Goal: Task Accomplishment & Management: Manage account settings

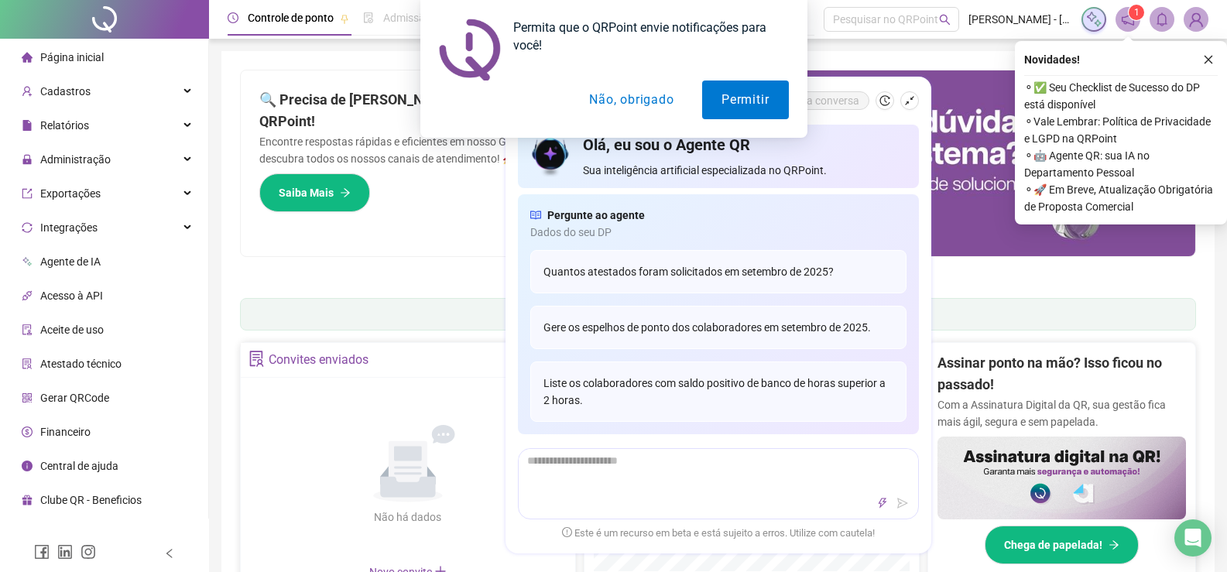
drag, startPoint x: 607, startPoint y: 98, endPoint x: 632, endPoint y: 74, distance: 34.5
click at [608, 98] on button "Não, obrigado" at bounding box center [631, 100] width 123 height 39
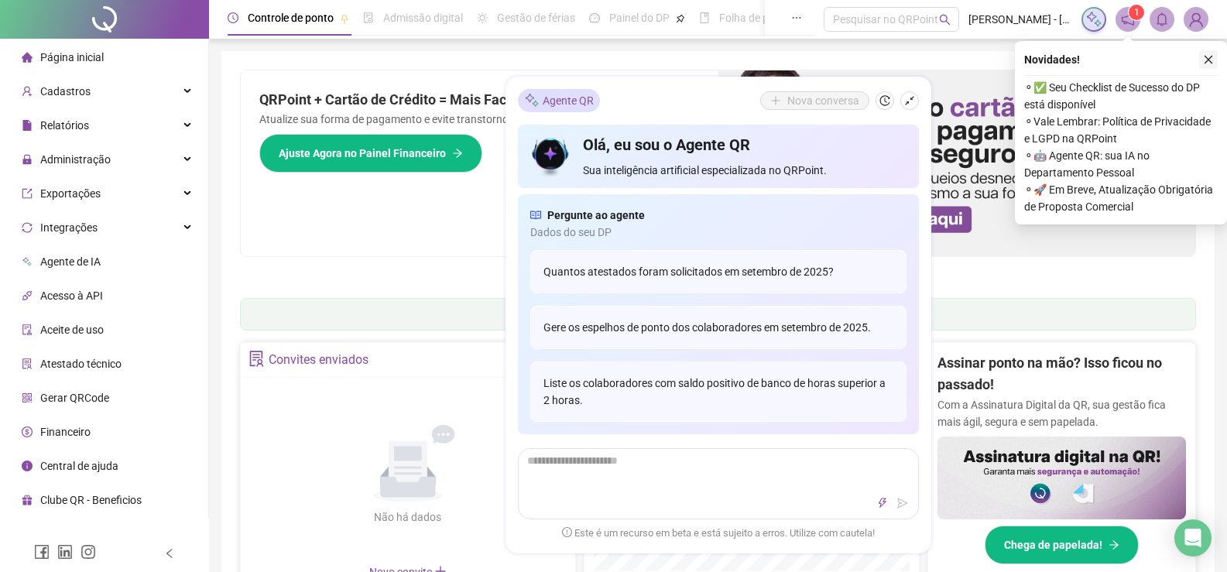
click at [1210, 57] on icon "close" at bounding box center [1208, 59] width 11 height 11
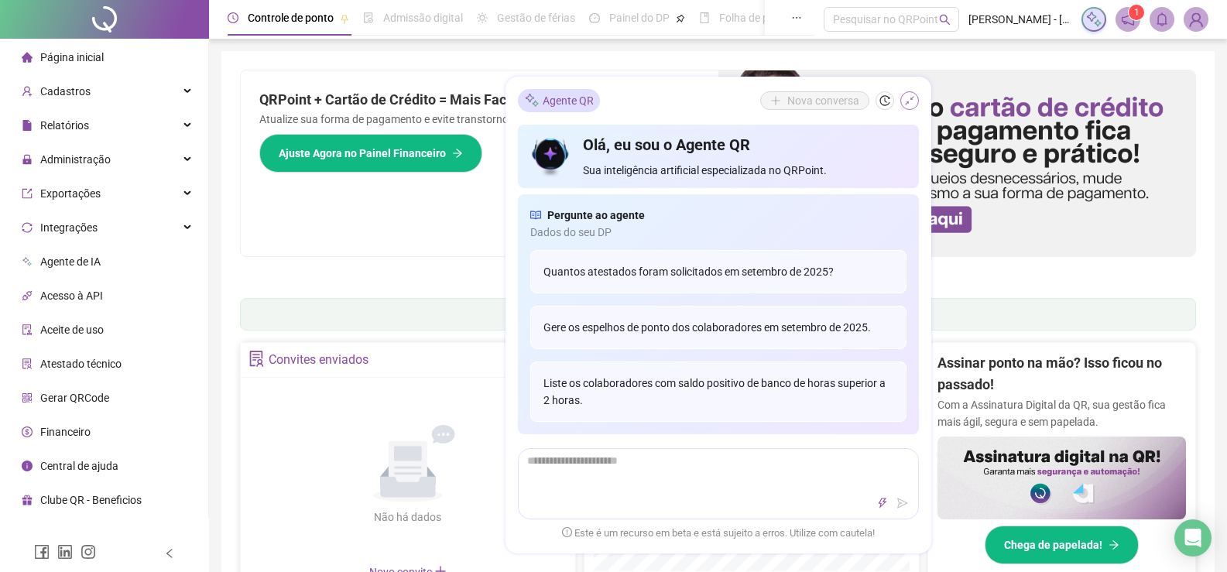
click at [907, 105] on icon "shrink" at bounding box center [909, 100] width 11 height 11
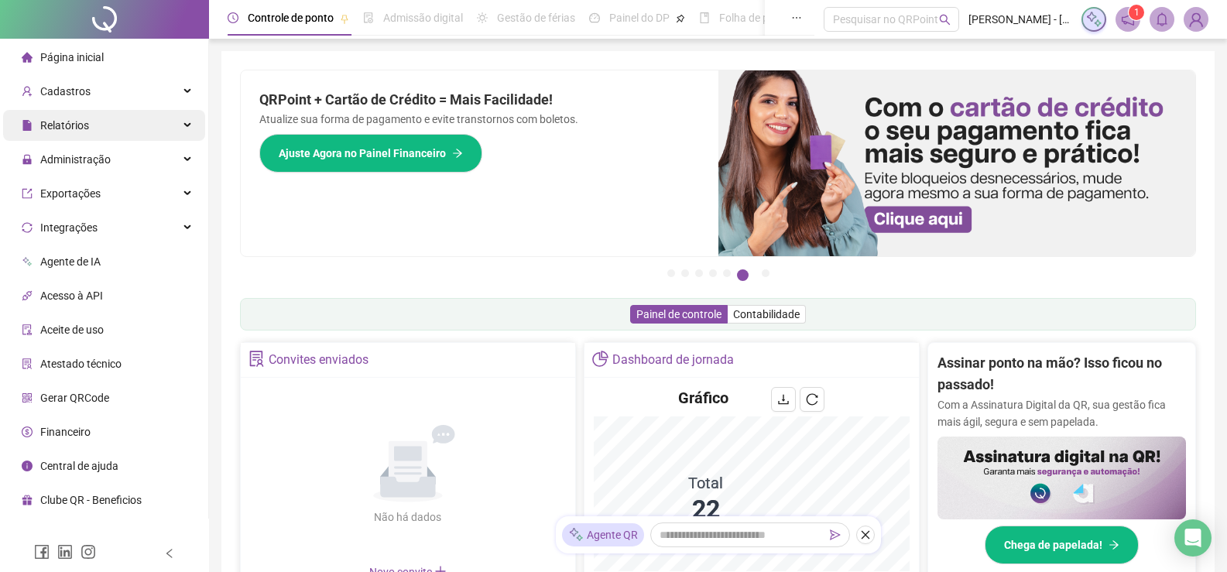
click at [64, 125] on span "Relatórios" at bounding box center [64, 125] width 49 height 12
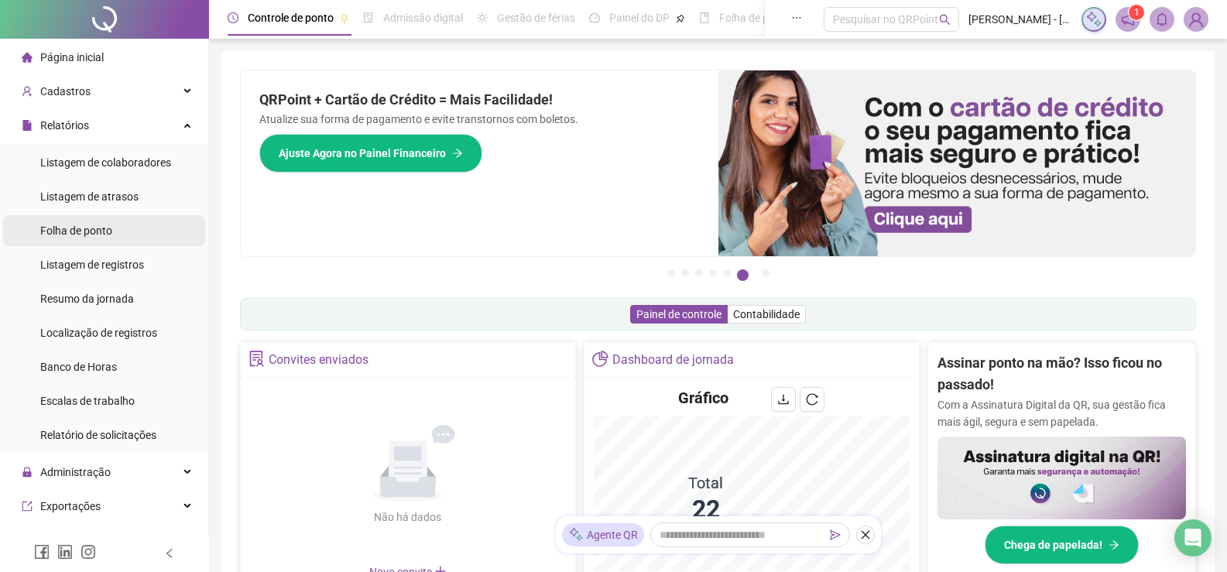
click at [98, 228] on span "Folha de ponto" at bounding box center [76, 231] width 72 height 12
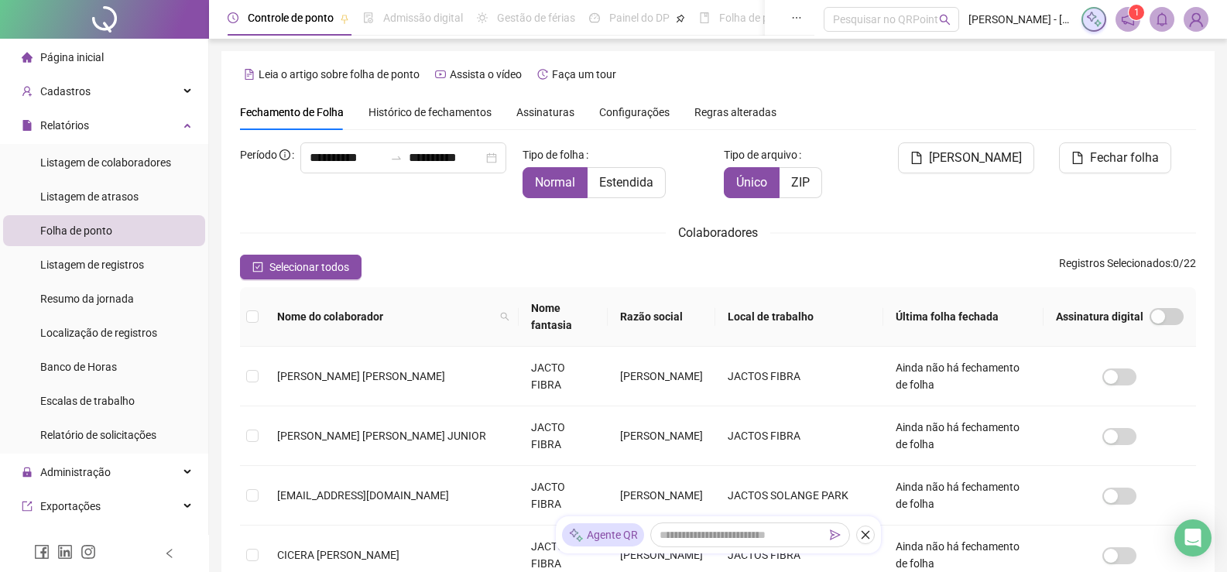
scroll to position [31, 0]
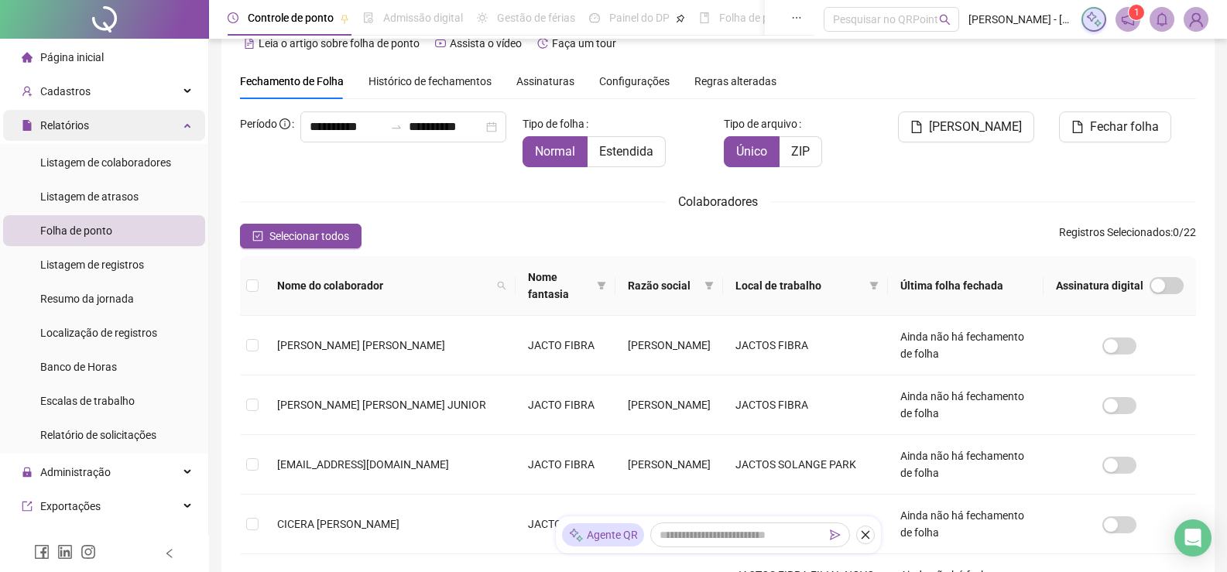
click at [166, 126] on div "Relatórios" at bounding box center [104, 125] width 202 height 31
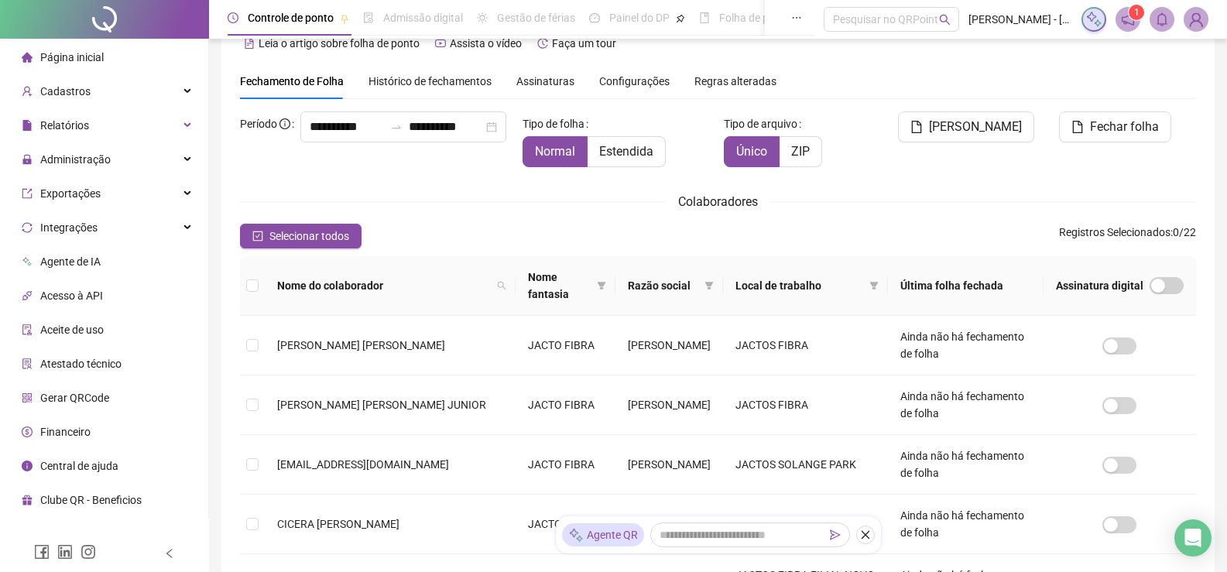
click at [85, 176] on ul "Página inicial Cadastros Relatórios Listagem de colaboradores Listagem de atras…" at bounding box center [104, 279] width 209 height 480
click at [84, 155] on span "Administração" at bounding box center [75, 159] width 70 height 12
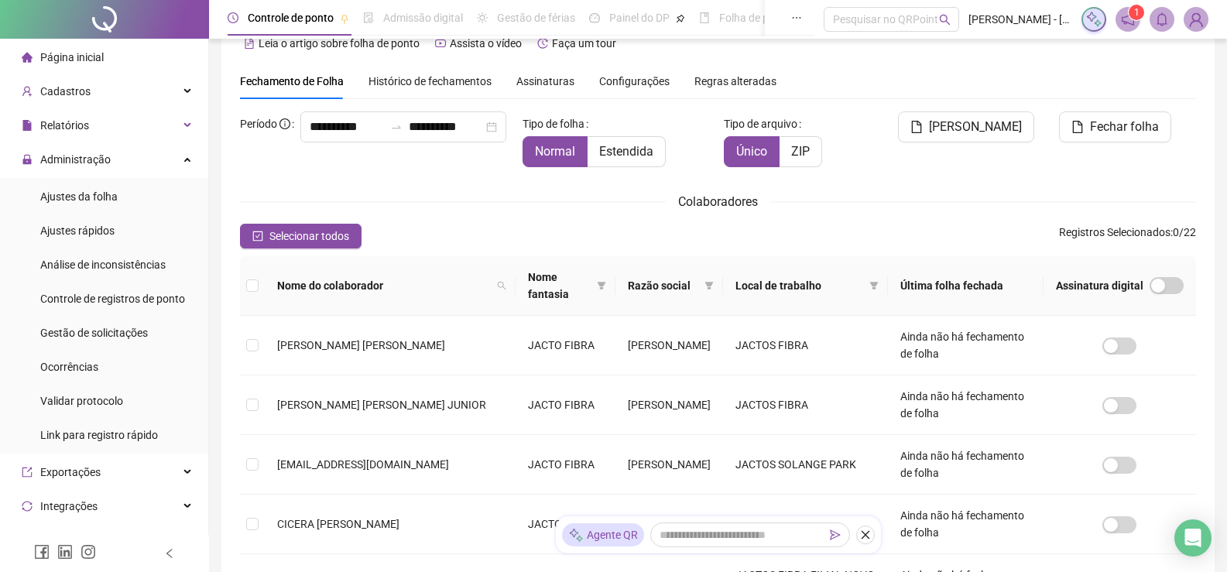
drag, startPoint x: 94, startPoint y: 195, endPoint x: 228, endPoint y: 158, distance: 139.7
click at [94, 196] on span "Ajustes da folha" at bounding box center [78, 196] width 77 height 12
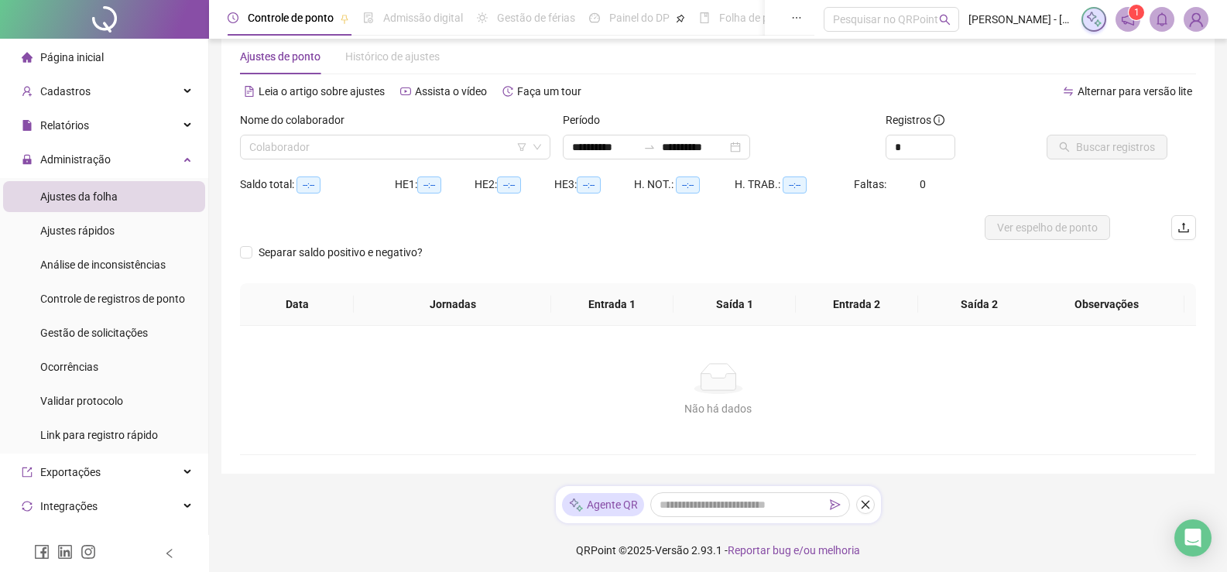
type input "**********"
click at [343, 149] on input "search" at bounding box center [388, 146] width 278 height 23
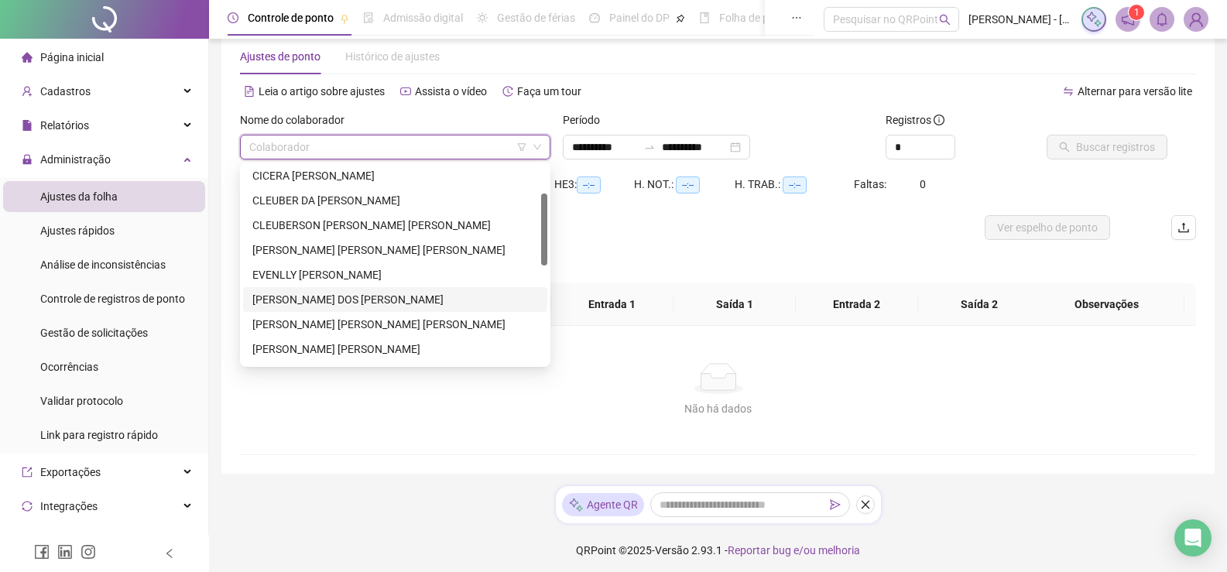
scroll to position [128, 0]
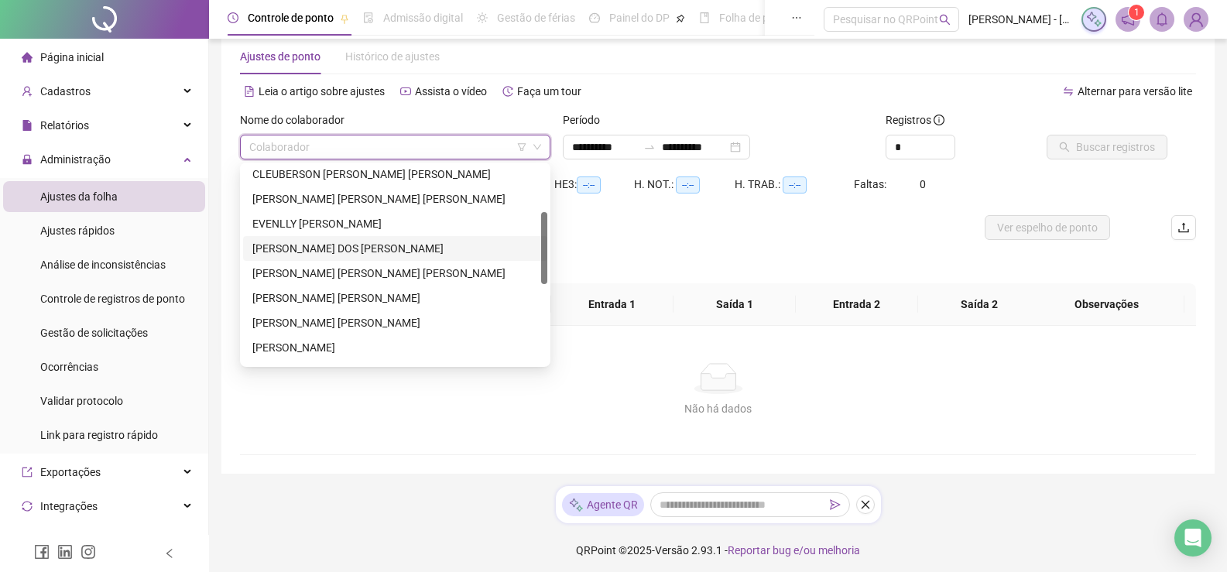
click at [285, 243] on div "[PERSON_NAME] DOS [PERSON_NAME]" at bounding box center [395, 248] width 286 height 17
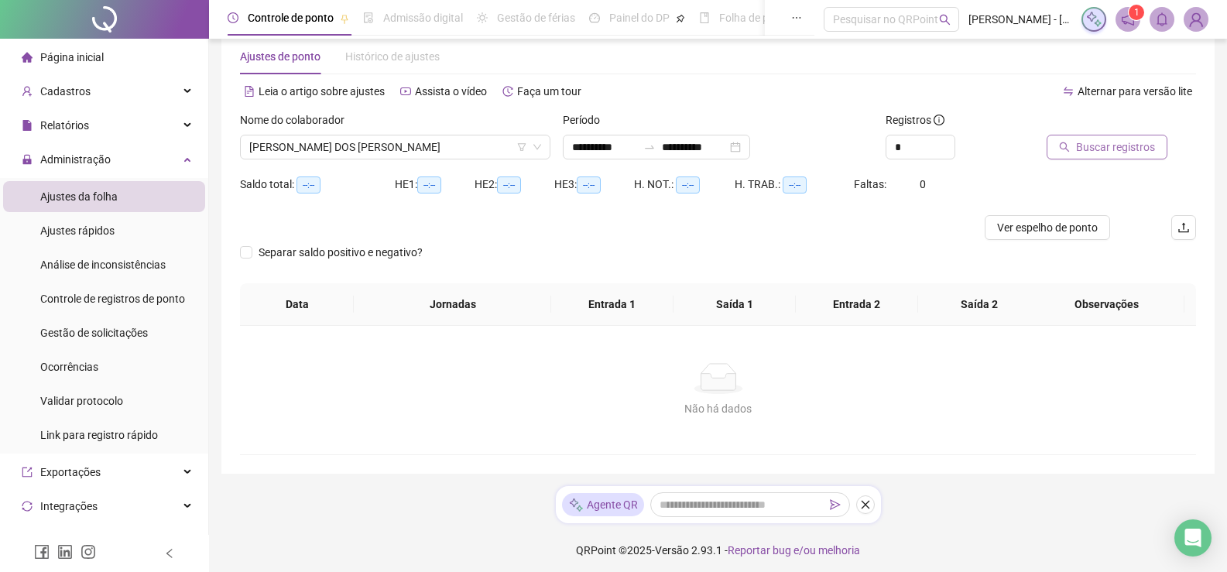
click at [1105, 157] on button "Buscar registros" at bounding box center [1107, 147] width 121 height 25
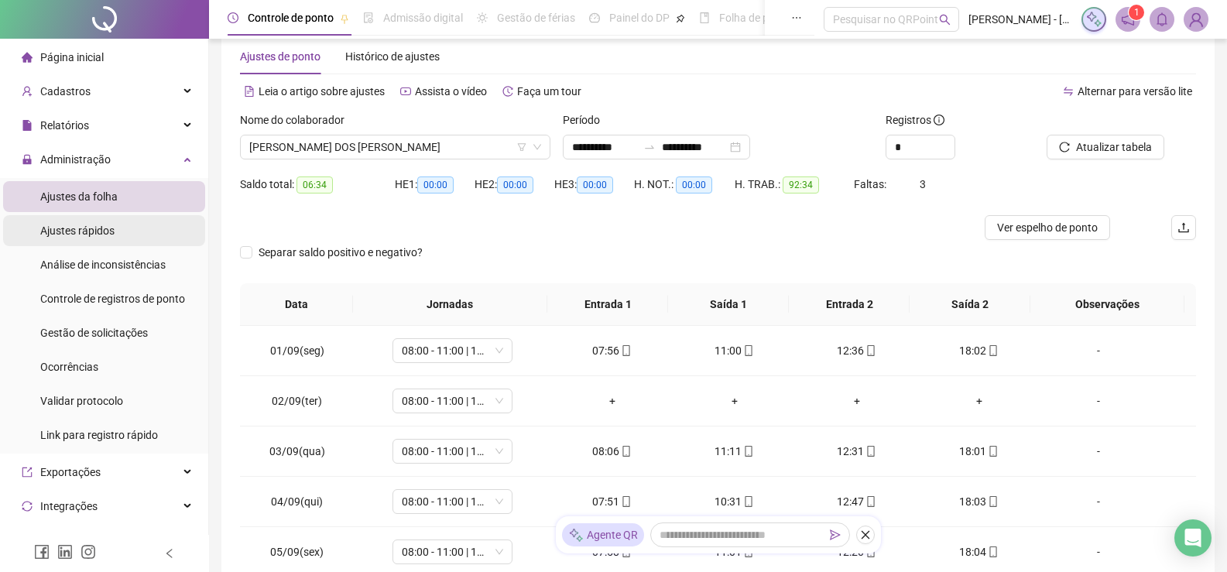
drag, startPoint x: 141, startPoint y: 236, endPoint x: 144, endPoint y: 225, distance: 12.0
click at [139, 236] on li "Ajustes rápidos" at bounding box center [104, 230] width 202 height 31
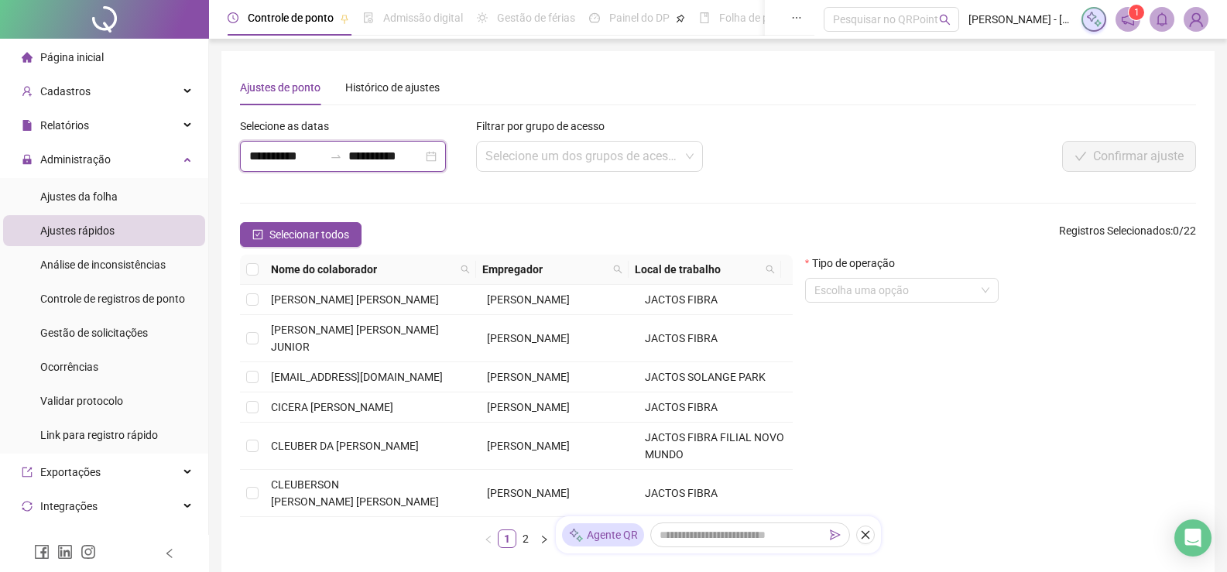
click at [275, 153] on input "**********" at bounding box center [286, 156] width 74 height 19
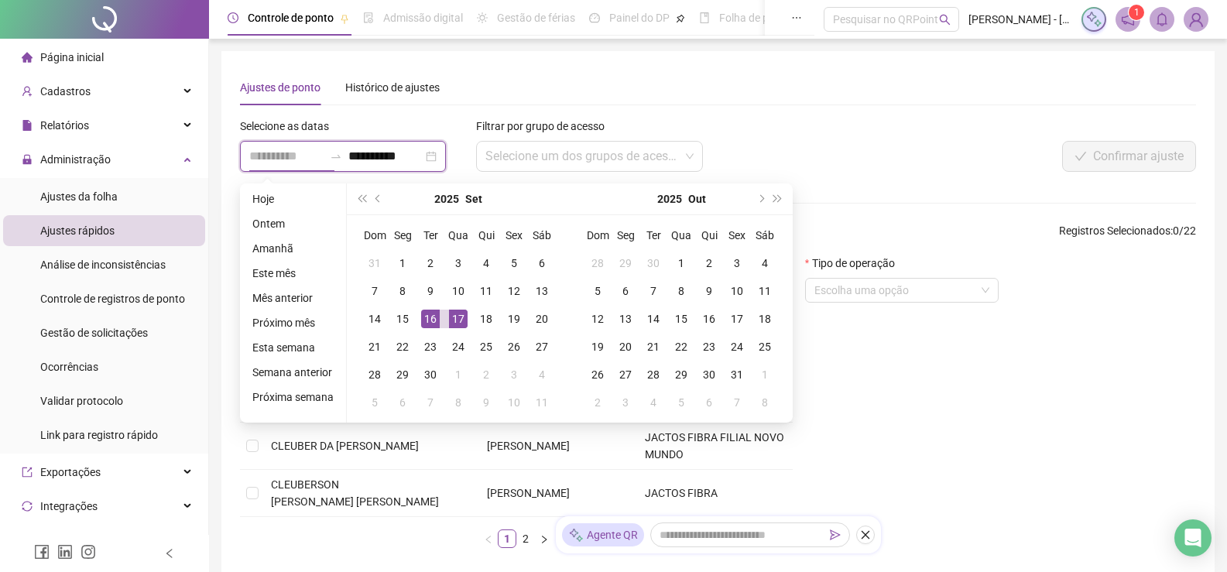
type input "**********"
drag, startPoint x: 416, startPoint y: 317, endPoint x: 415, endPoint y: 298, distance: 18.6
click at [417, 316] on td "16" at bounding box center [431, 319] width 28 height 28
type input "**********"
click at [425, 323] on div "16" at bounding box center [430, 319] width 19 height 19
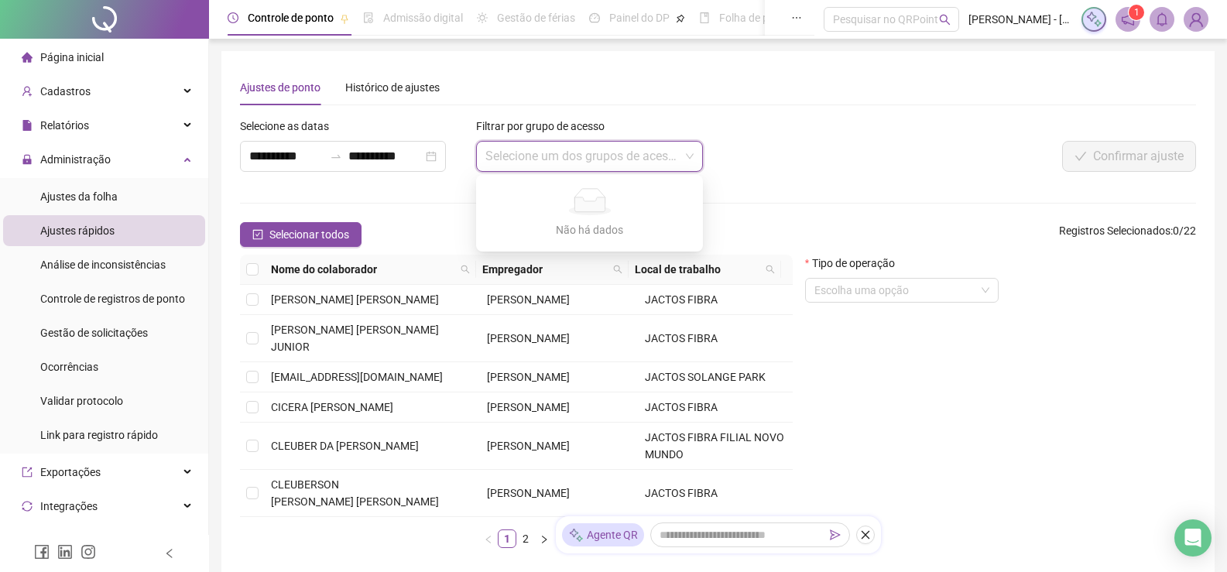
click at [549, 153] on input "search" at bounding box center [582, 156] width 194 height 29
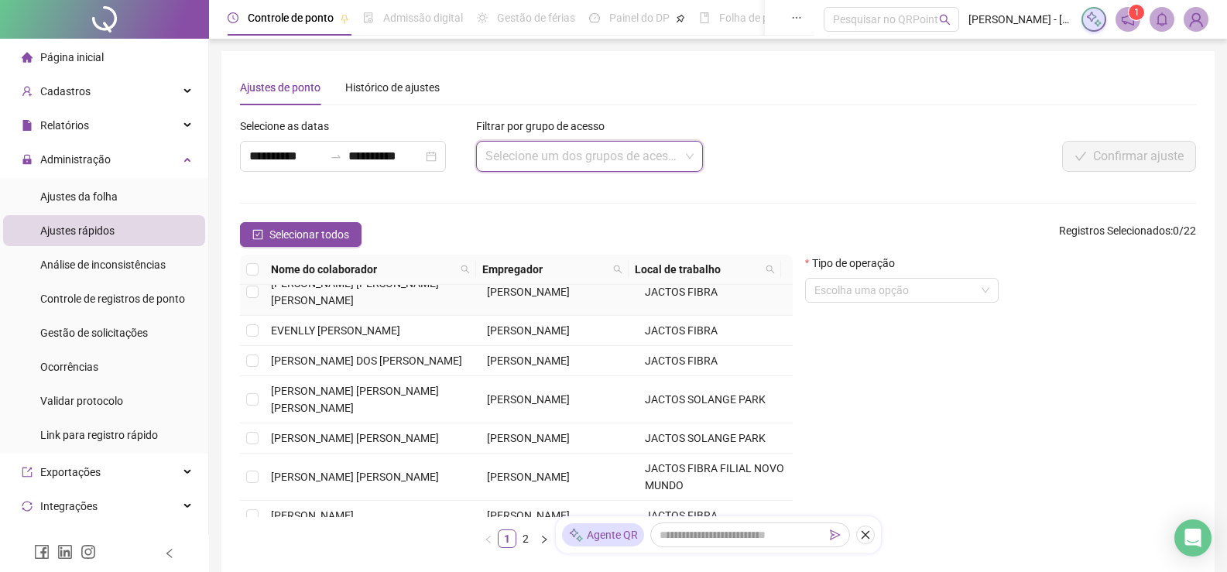
scroll to position [258, 0]
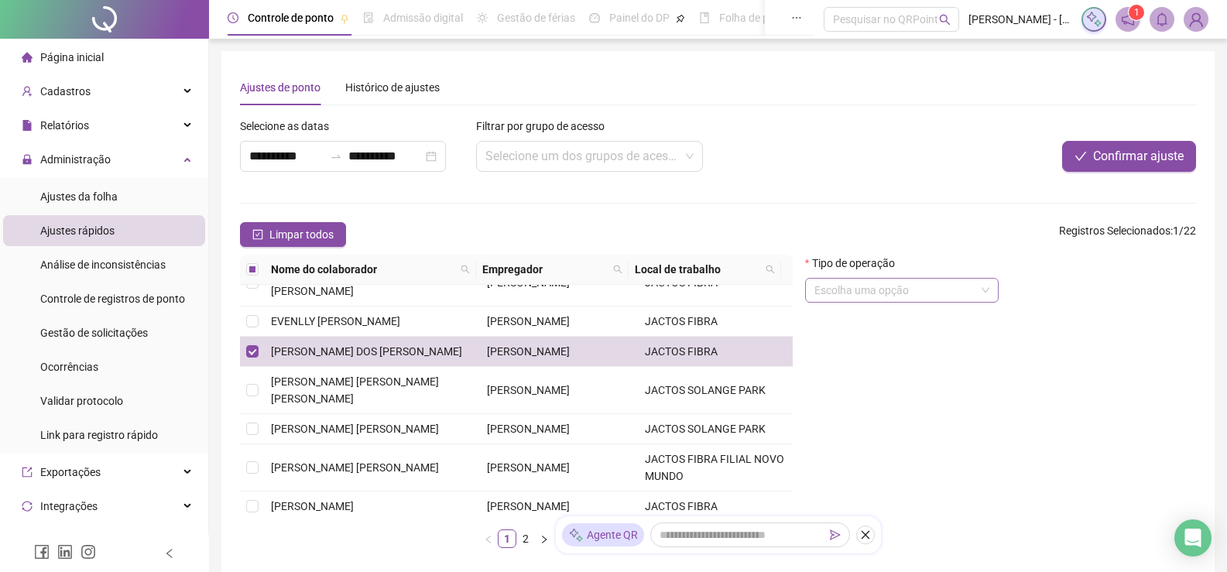
click at [869, 288] on input "search" at bounding box center [894, 290] width 161 height 23
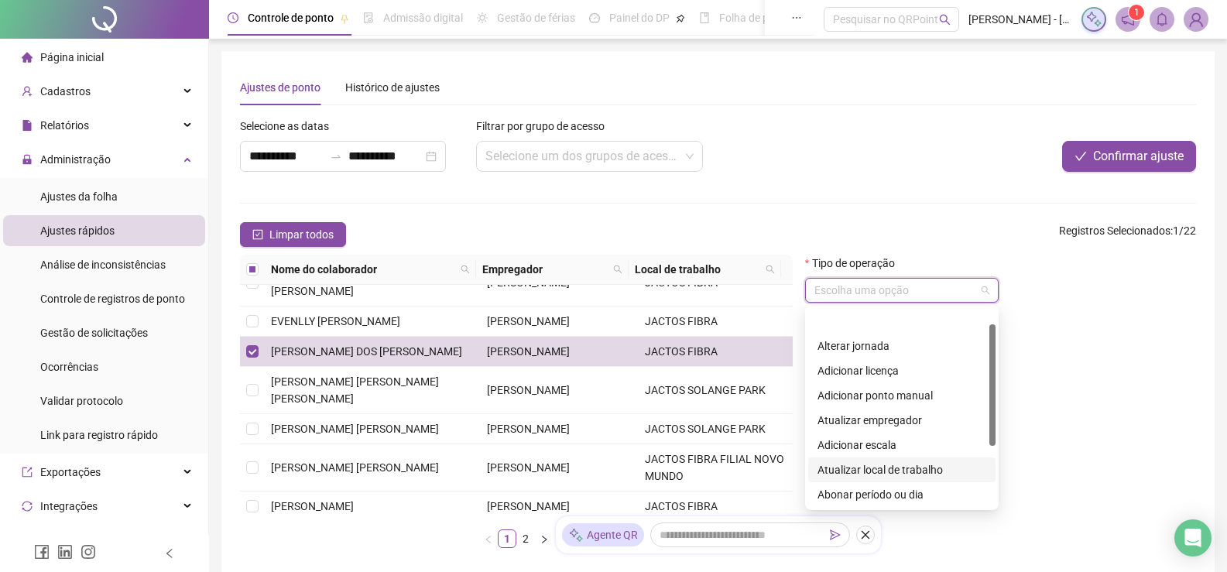
scroll to position [26, 0]
click at [910, 466] on div "Abonar período ou dia" at bounding box center [902, 469] width 169 height 17
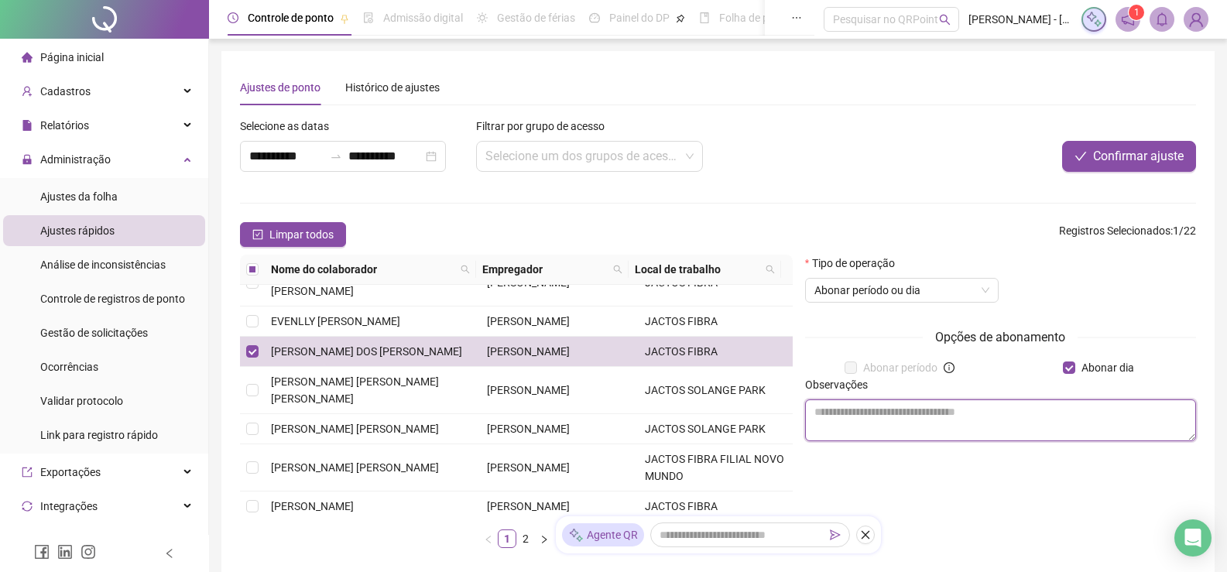
click at [997, 418] on textarea at bounding box center [1000, 421] width 391 height 42
type textarea "*"
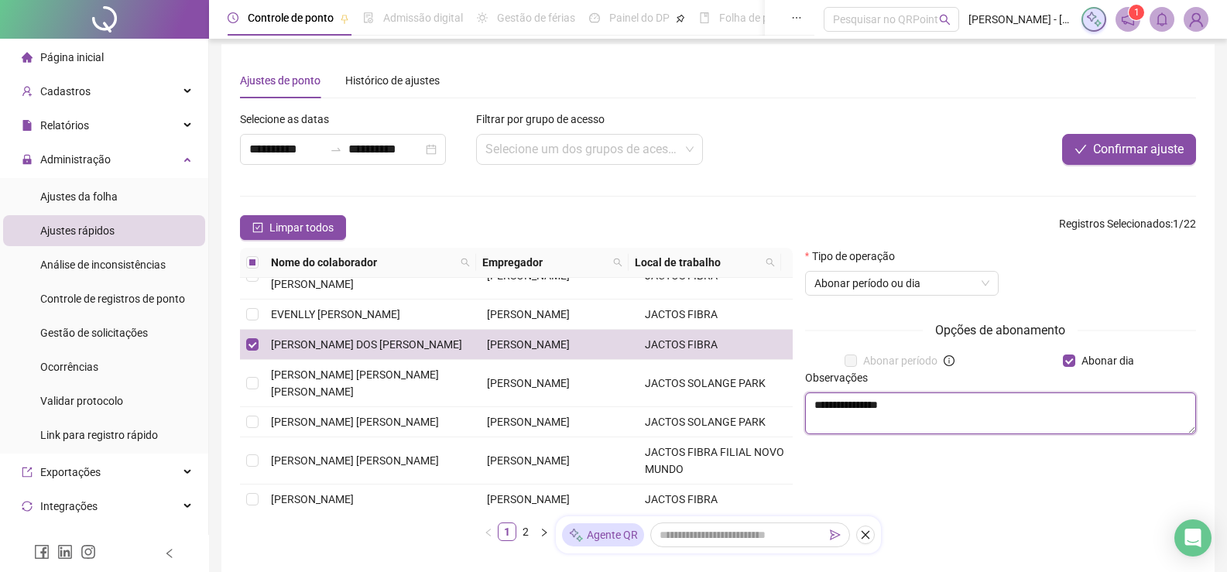
scroll to position [0, 0]
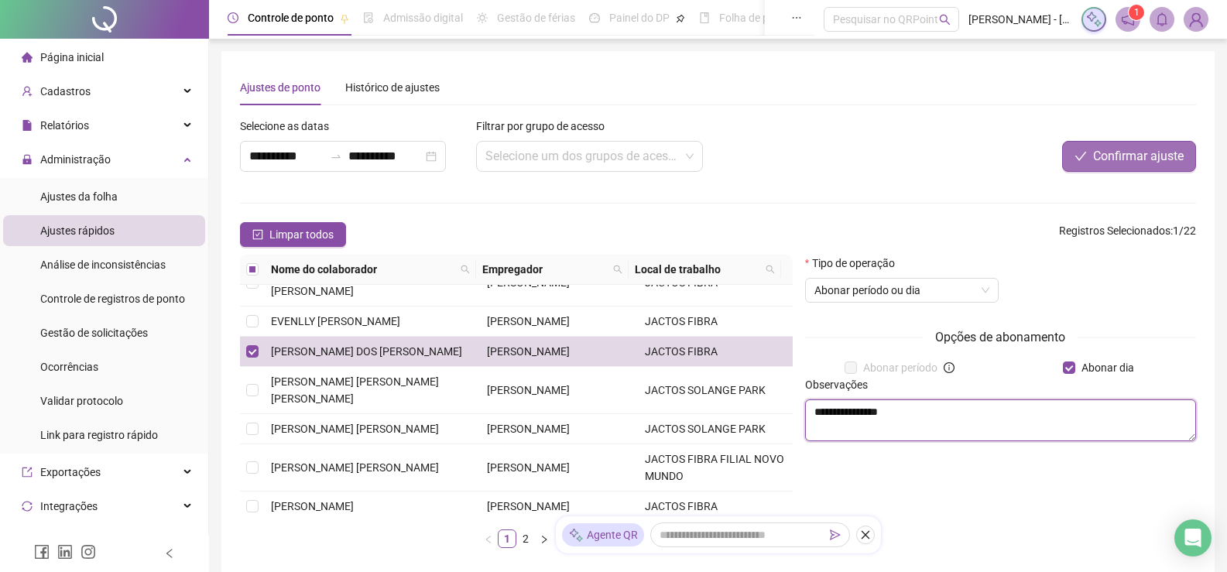
type textarea "**********"
click at [1154, 153] on span "Confirmar ajuste" at bounding box center [1138, 156] width 91 height 19
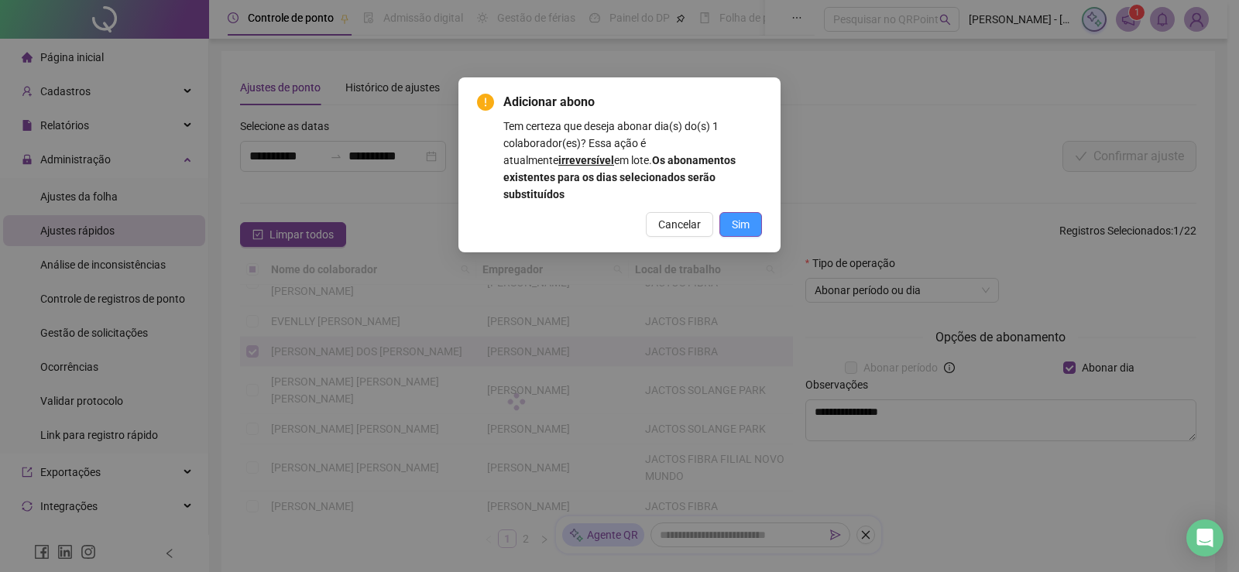
click at [741, 212] on button "Sim" at bounding box center [740, 224] width 43 height 25
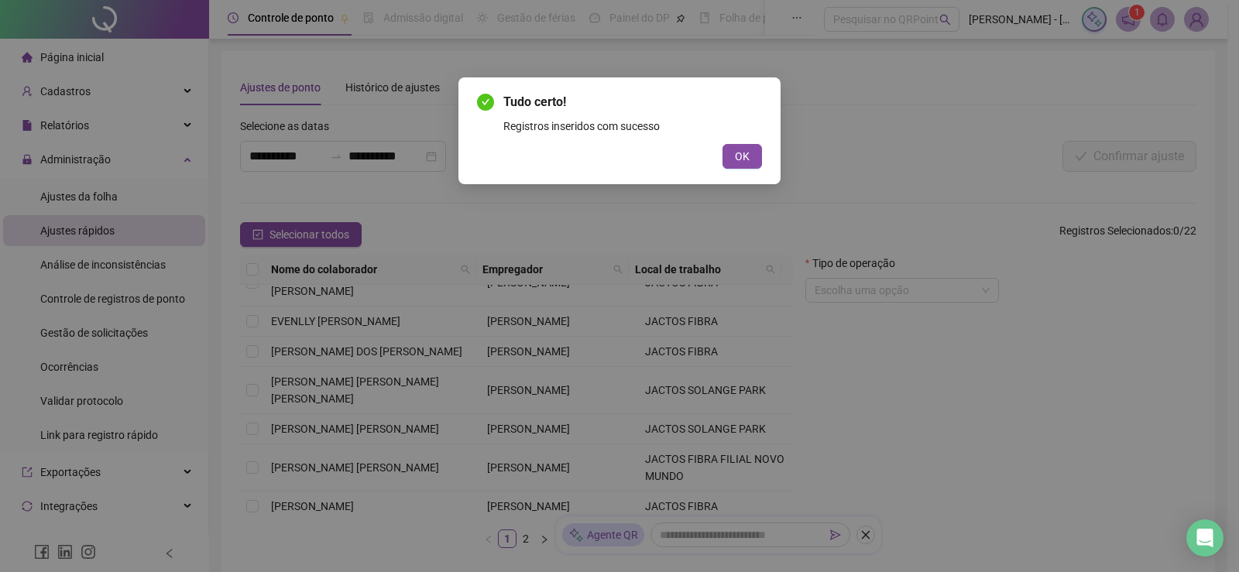
click at [733, 169] on div "Tudo certo! Registros inseridos com sucesso OK" at bounding box center [619, 130] width 322 height 107
click at [725, 148] on button "OK" at bounding box center [741, 156] width 39 height 25
